Goal: Information Seeking & Learning: Learn about a topic

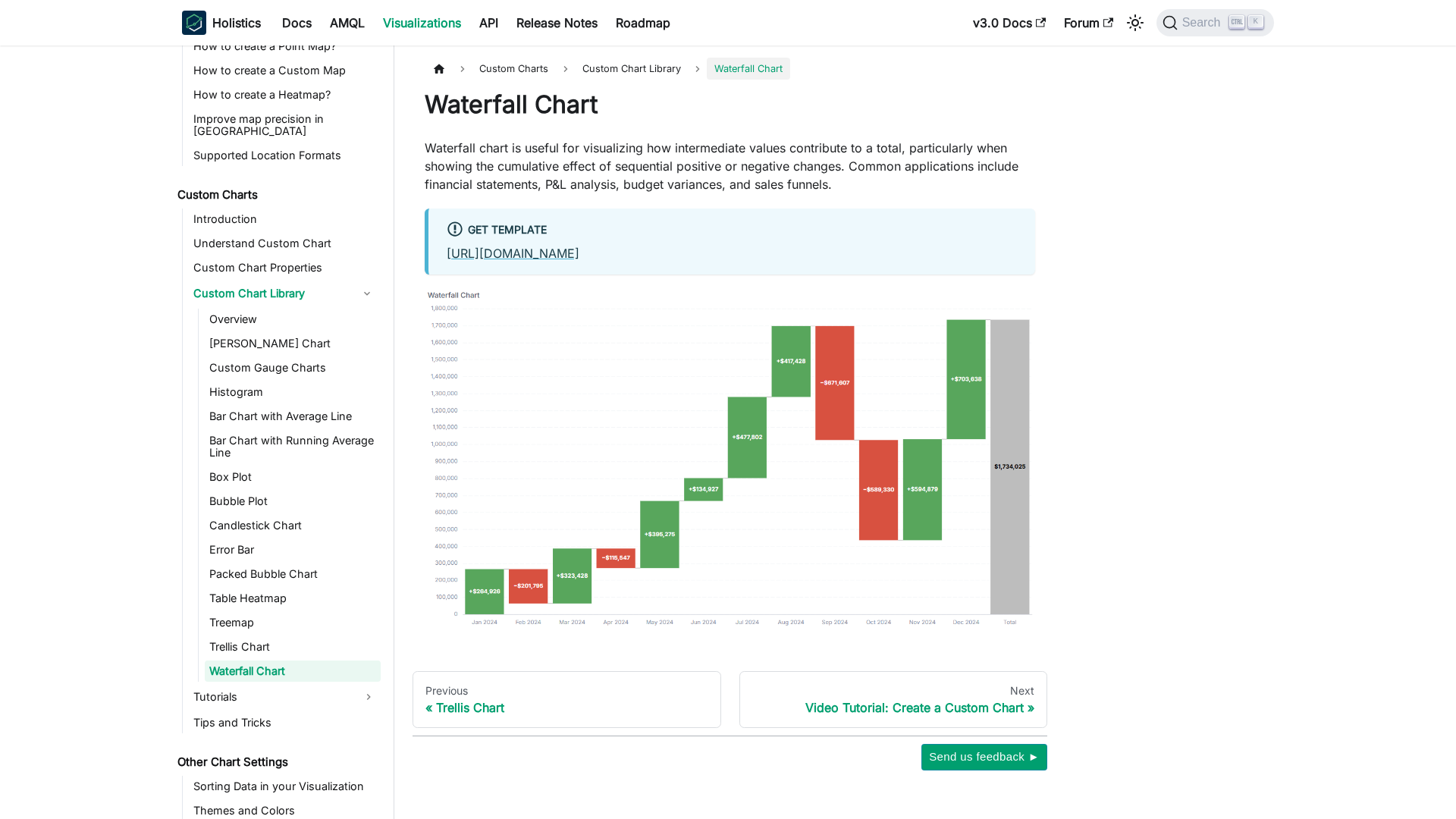
scroll to position [725, 0]
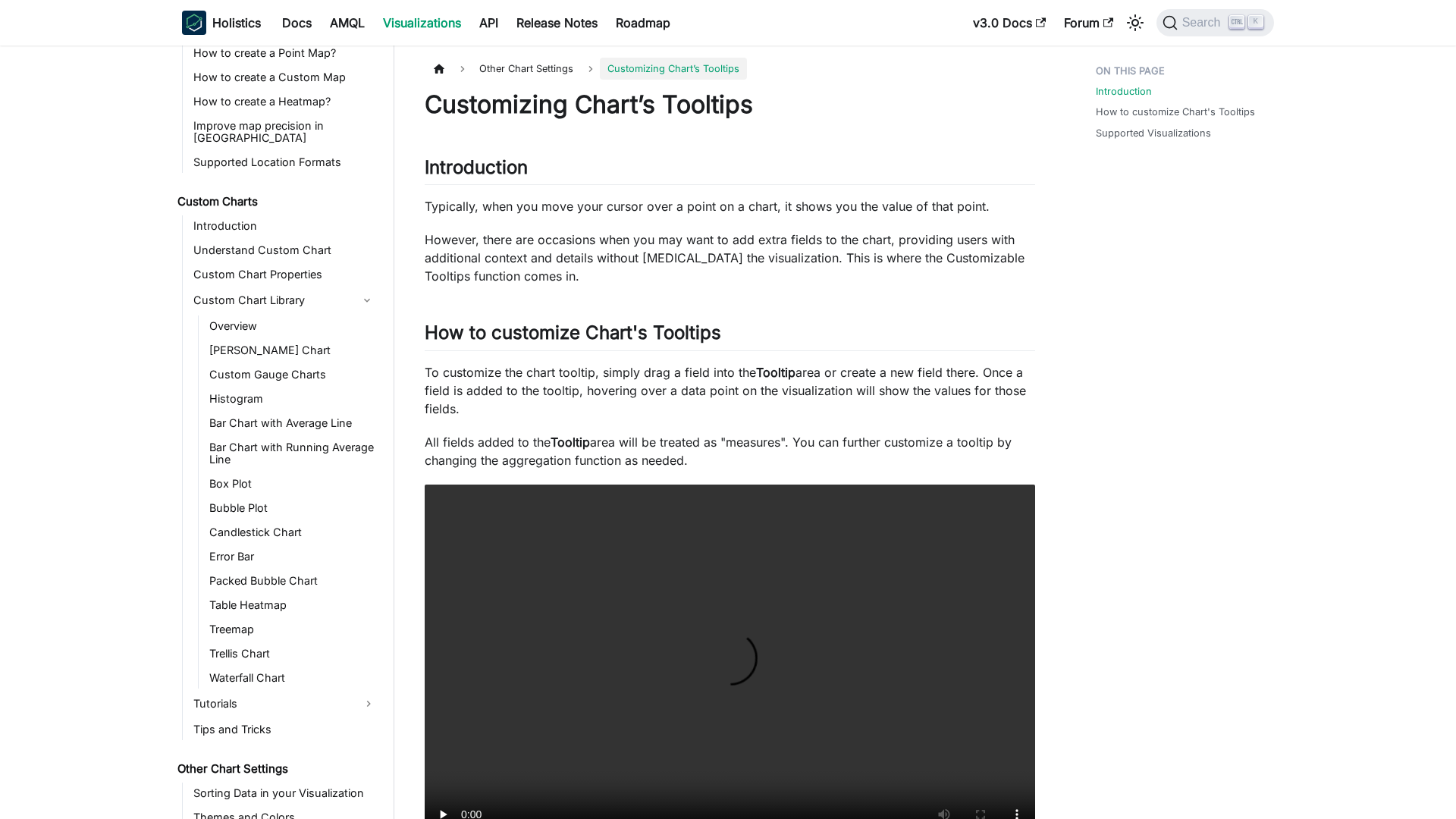
scroll to position [740, 0]
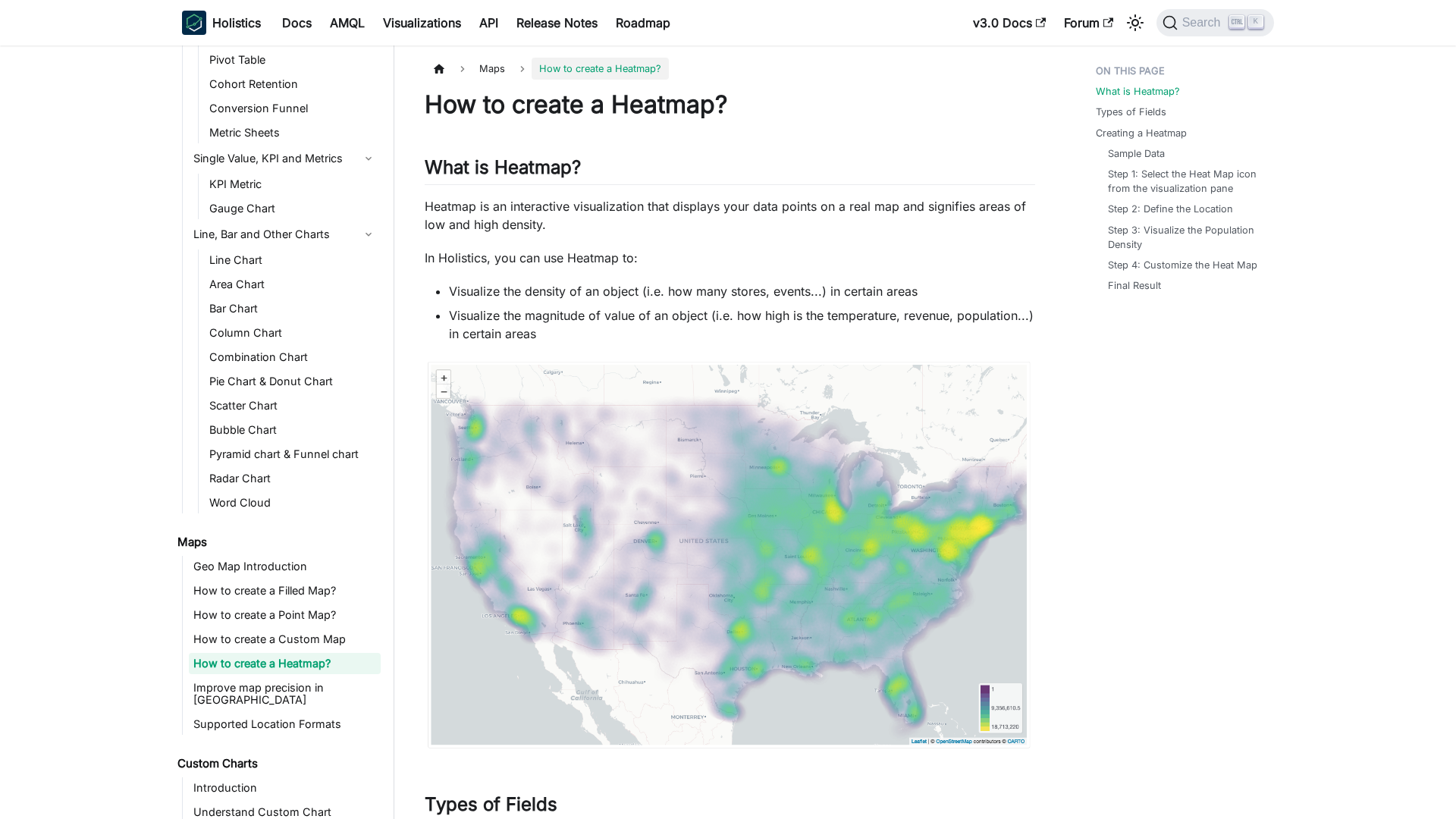
scroll to position [161, 0]
